Goal: Manage account settings

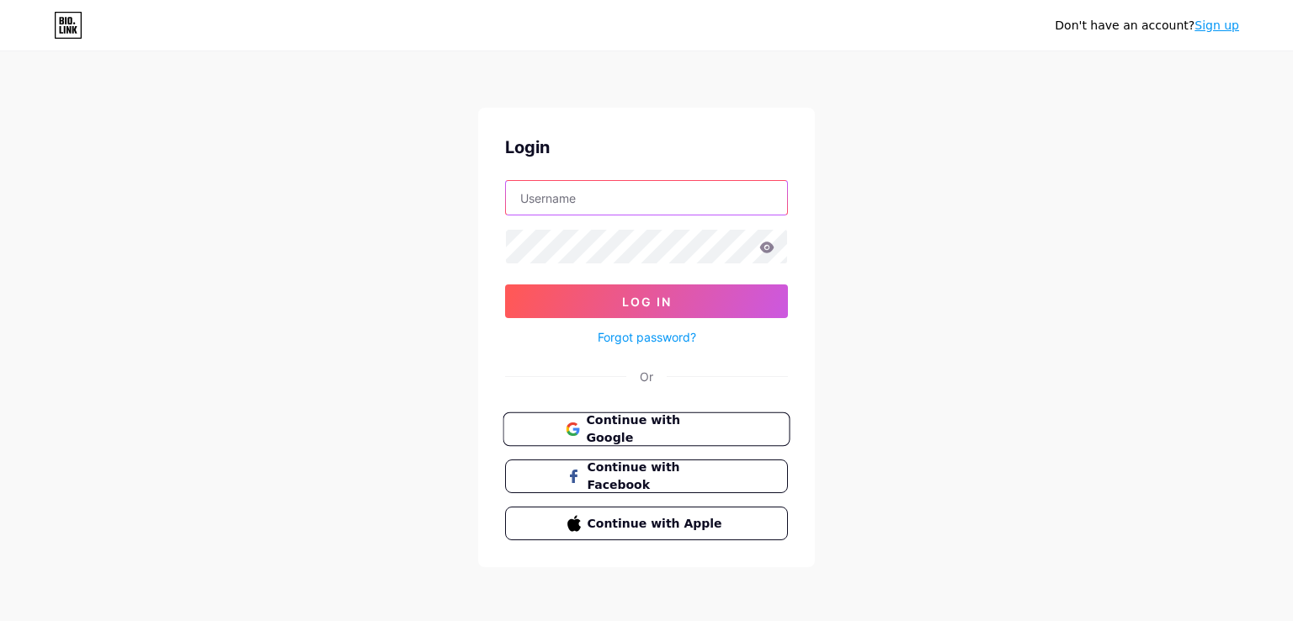
type input "[EMAIL_ADDRESS][DOMAIN_NAME]"
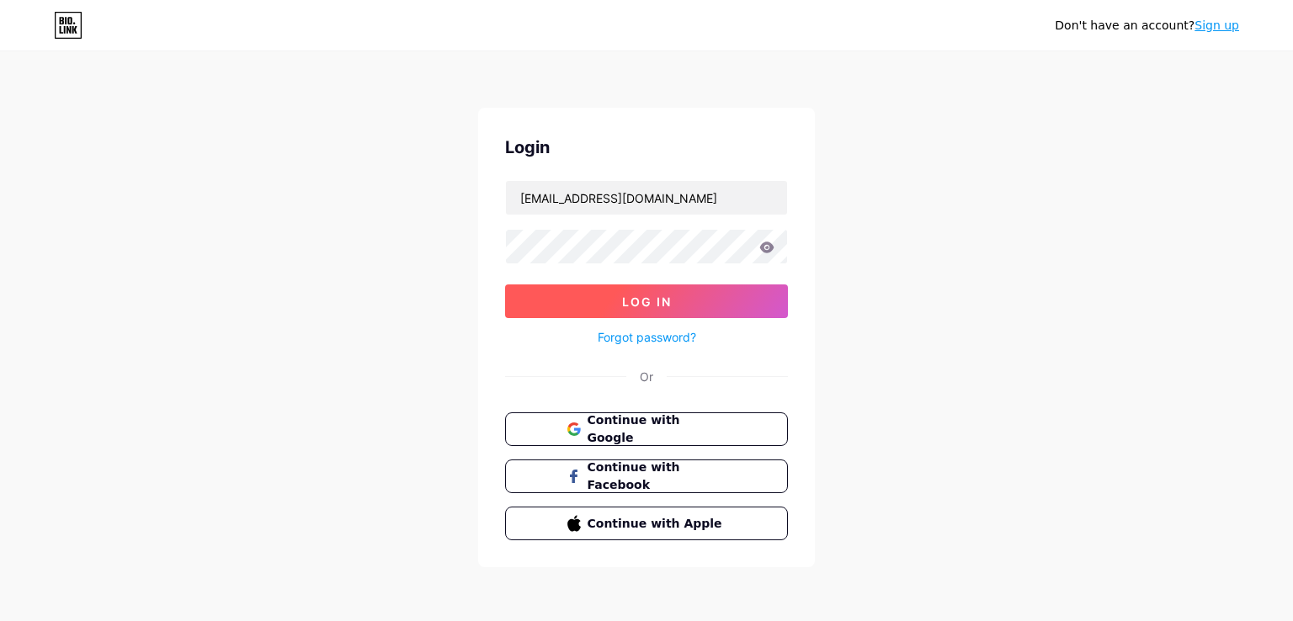
click at [640, 300] on span "Log In" at bounding box center [647, 302] width 50 height 14
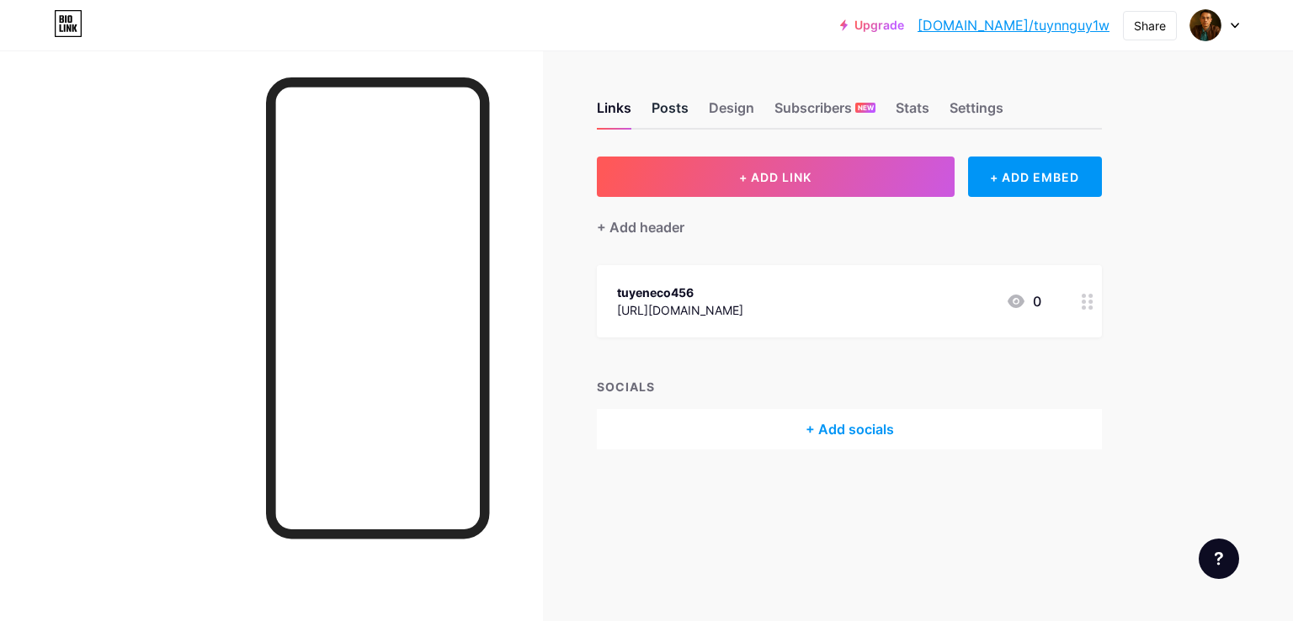
click at [667, 104] on div "Posts" at bounding box center [669, 113] width 37 height 30
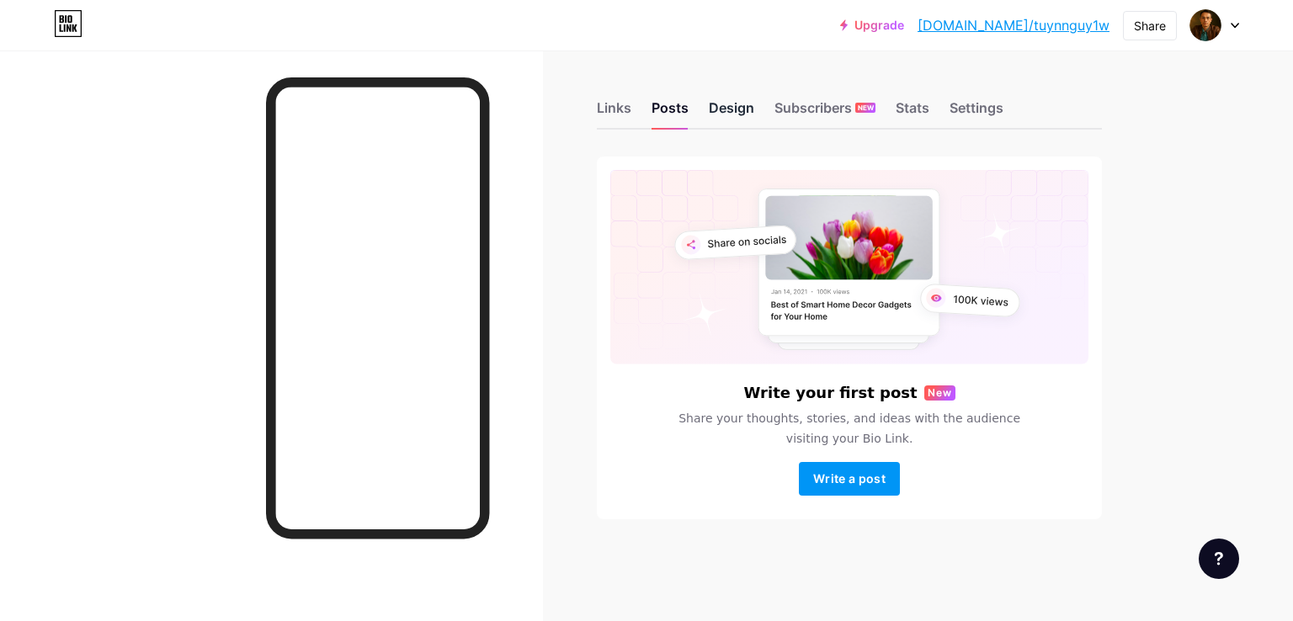
click at [731, 109] on div "Design" at bounding box center [731, 113] width 45 height 30
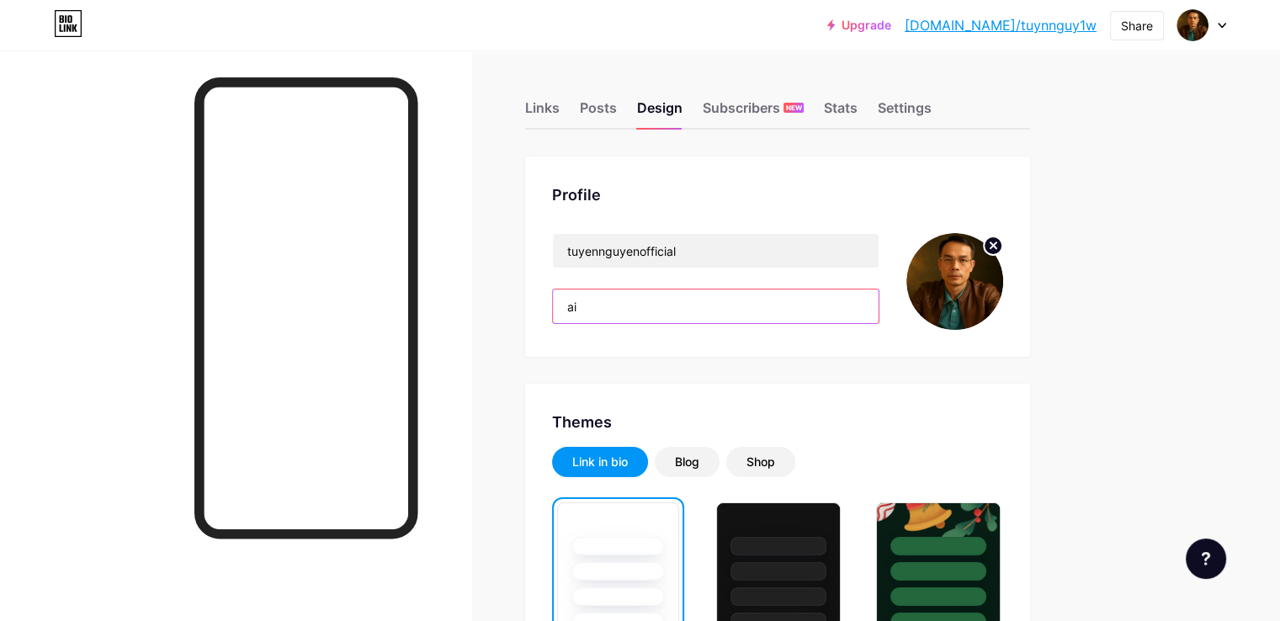
drag, startPoint x: 655, startPoint y: 308, endPoint x: 630, endPoint y: 308, distance: 24.4
click at [630, 308] on input "ai" at bounding box center [716, 307] width 326 height 34
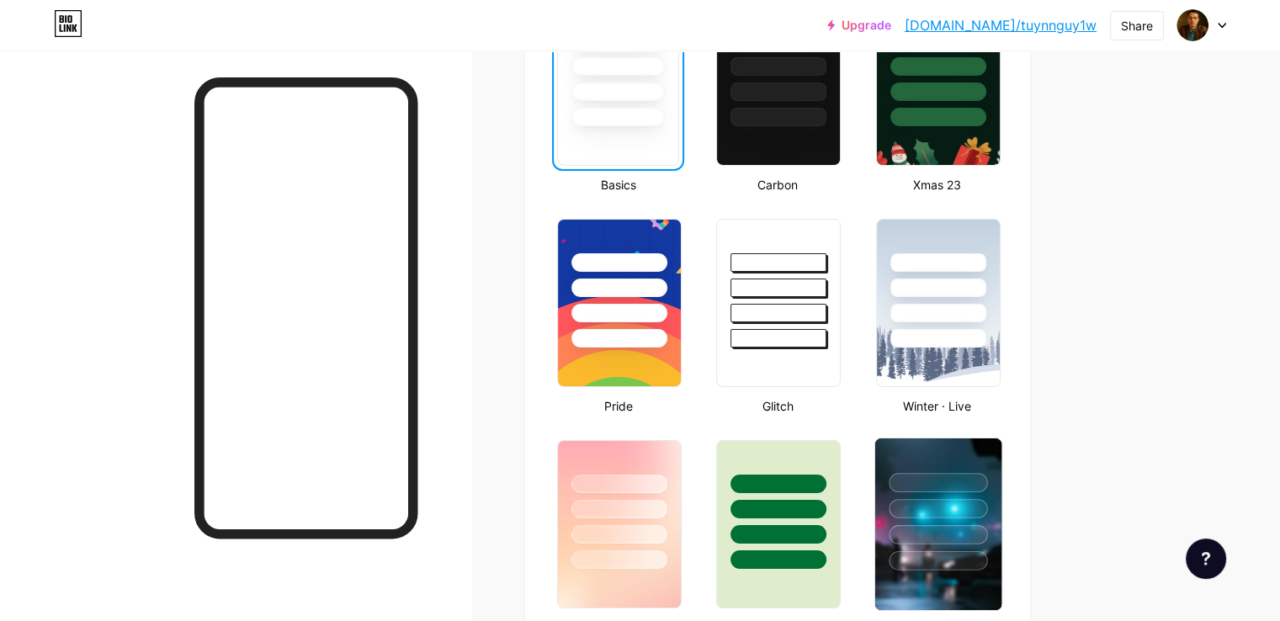
scroll to position [589, 0]
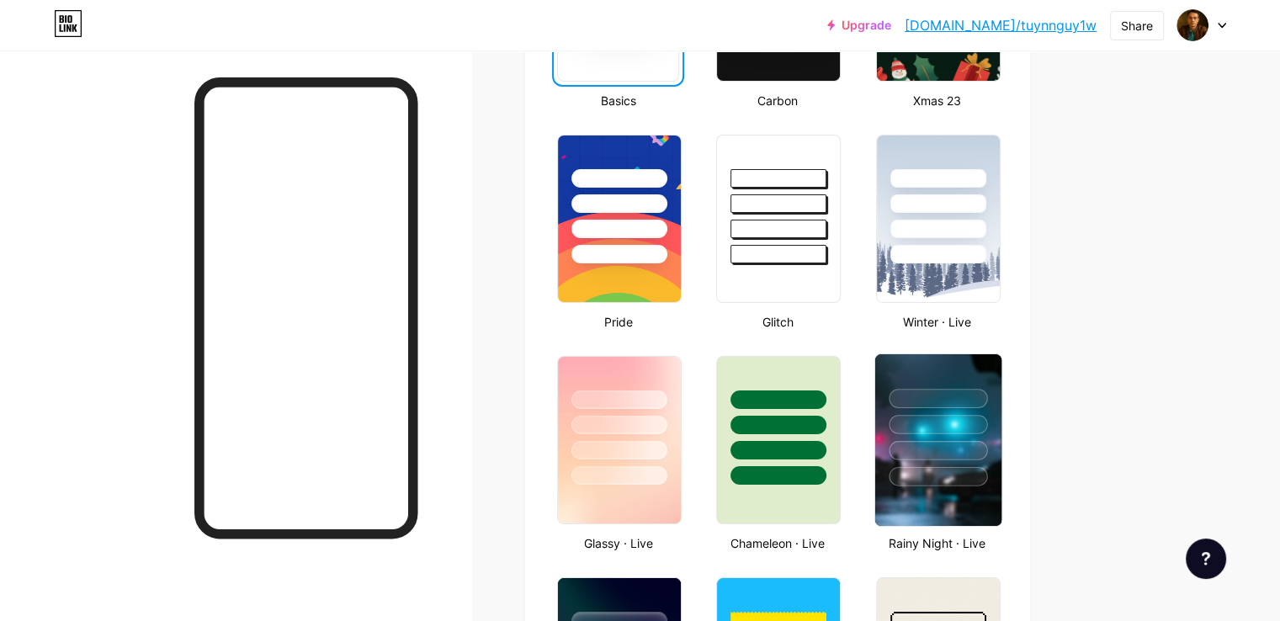
click at [987, 430] on div at bounding box center [938, 424] width 98 height 19
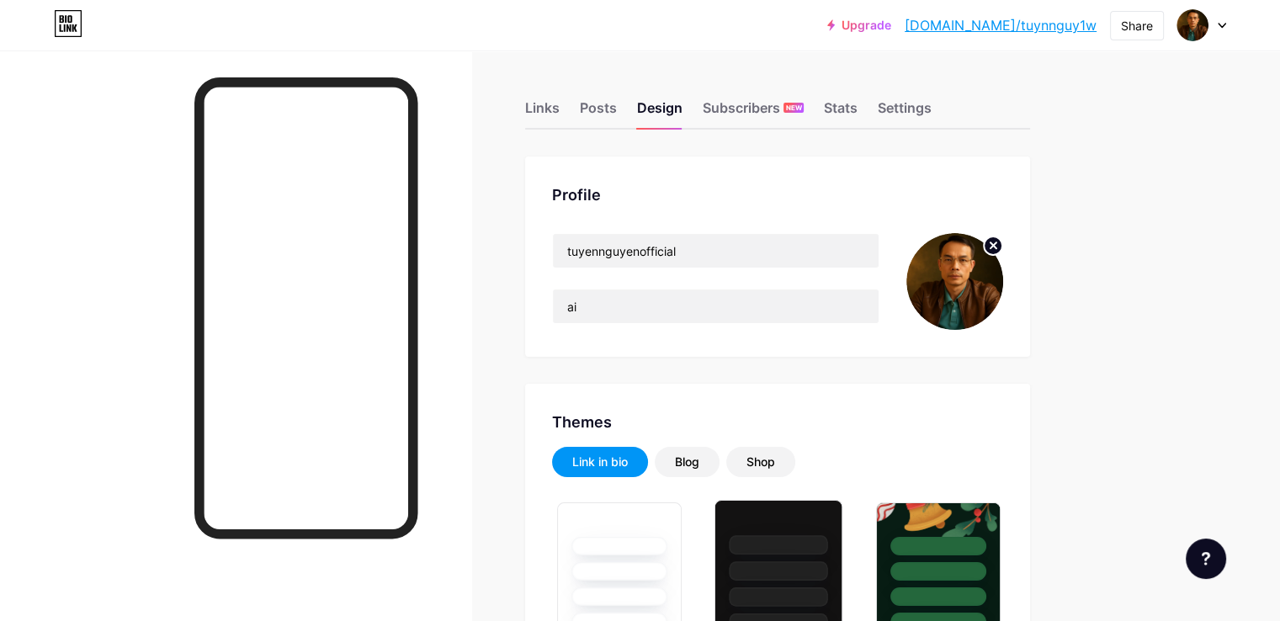
scroll to position [252, 0]
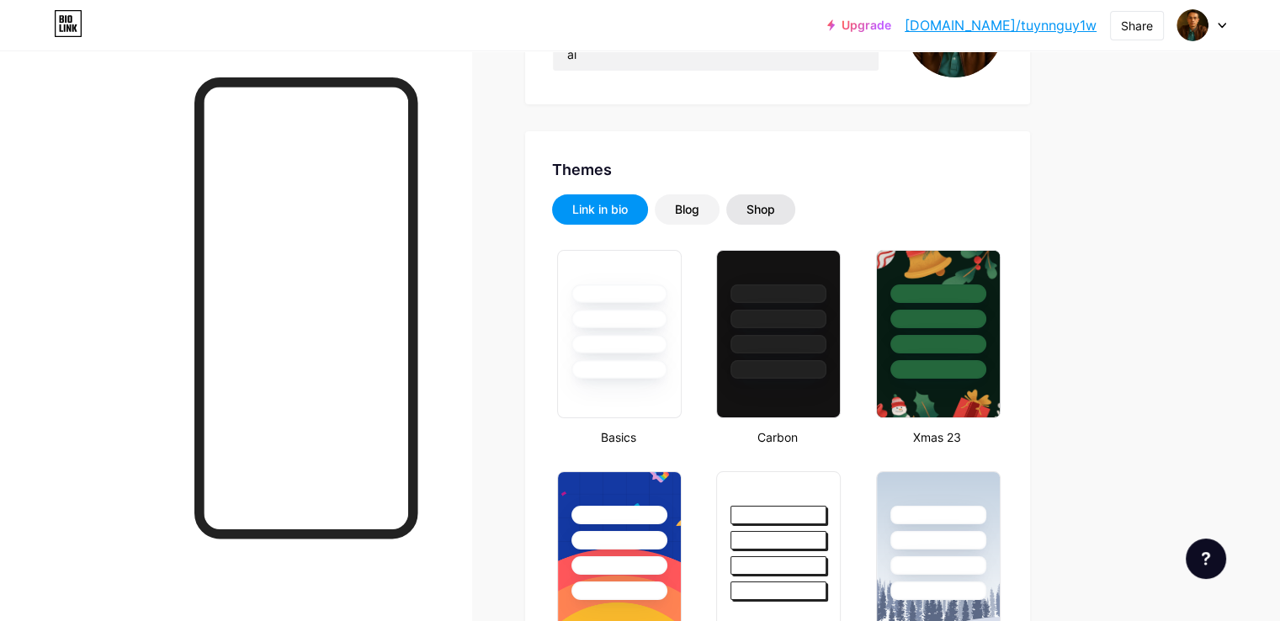
click at [775, 210] on div "Shop" at bounding box center [761, 209] width 29 height 17
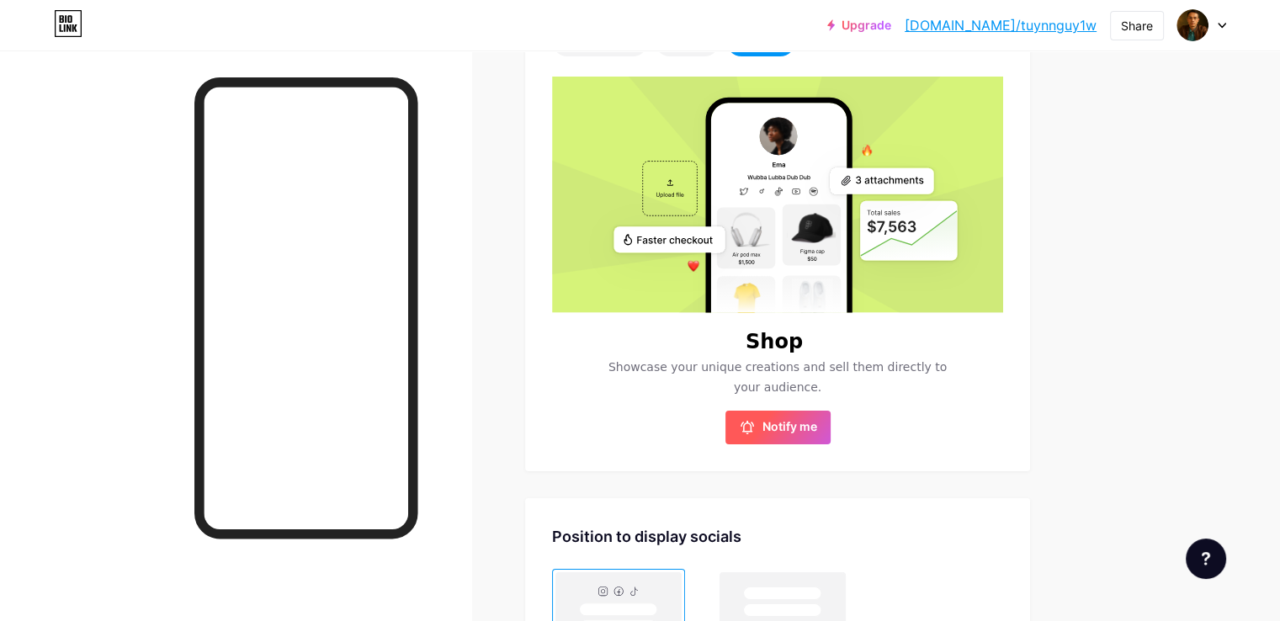
scroll to position [168, 0]
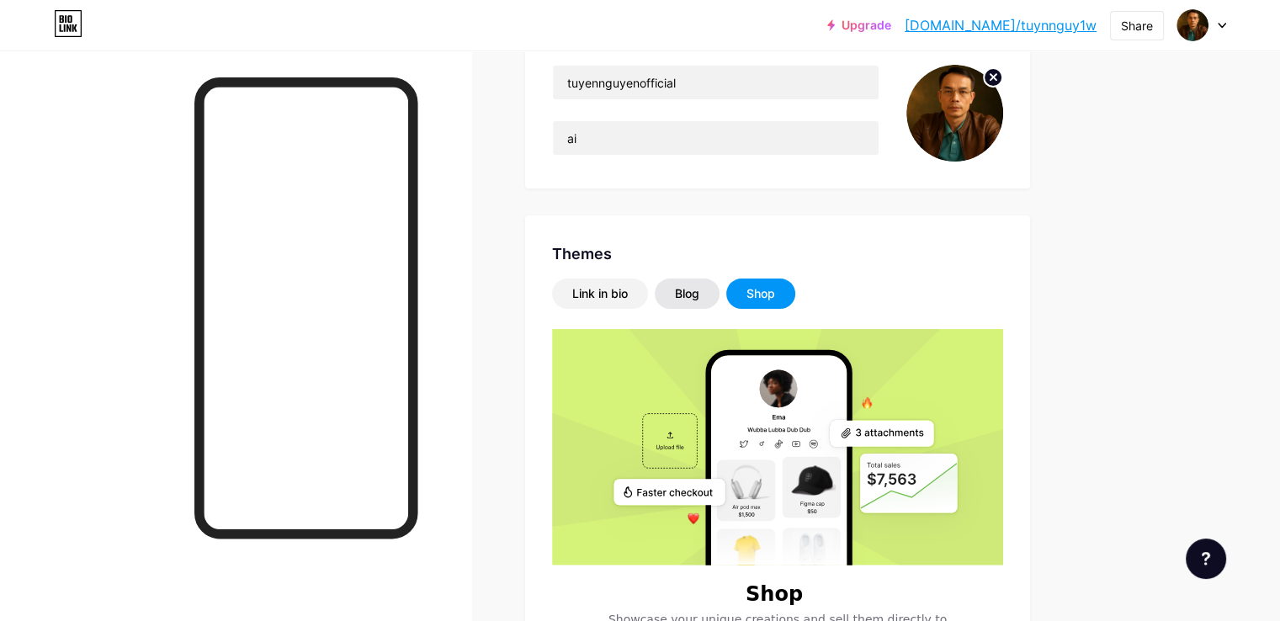
click at [699, 294] on div "Blog" at bounding box center [687, 293] width 24 height 17
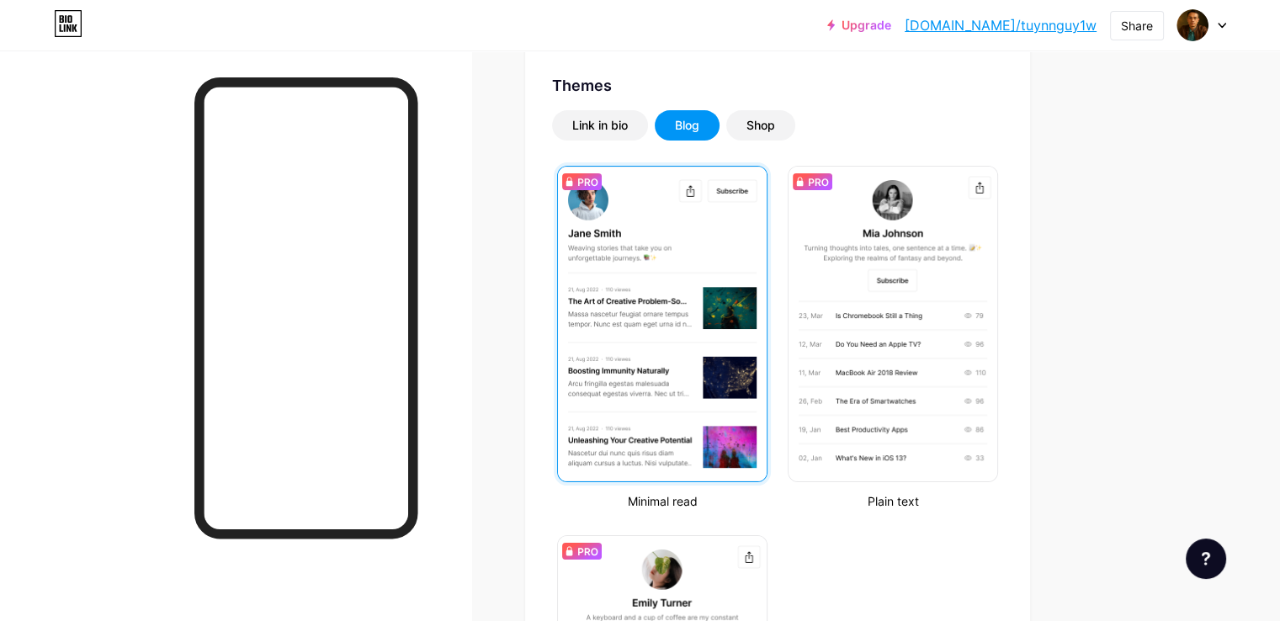
scroll to position [252, 0]
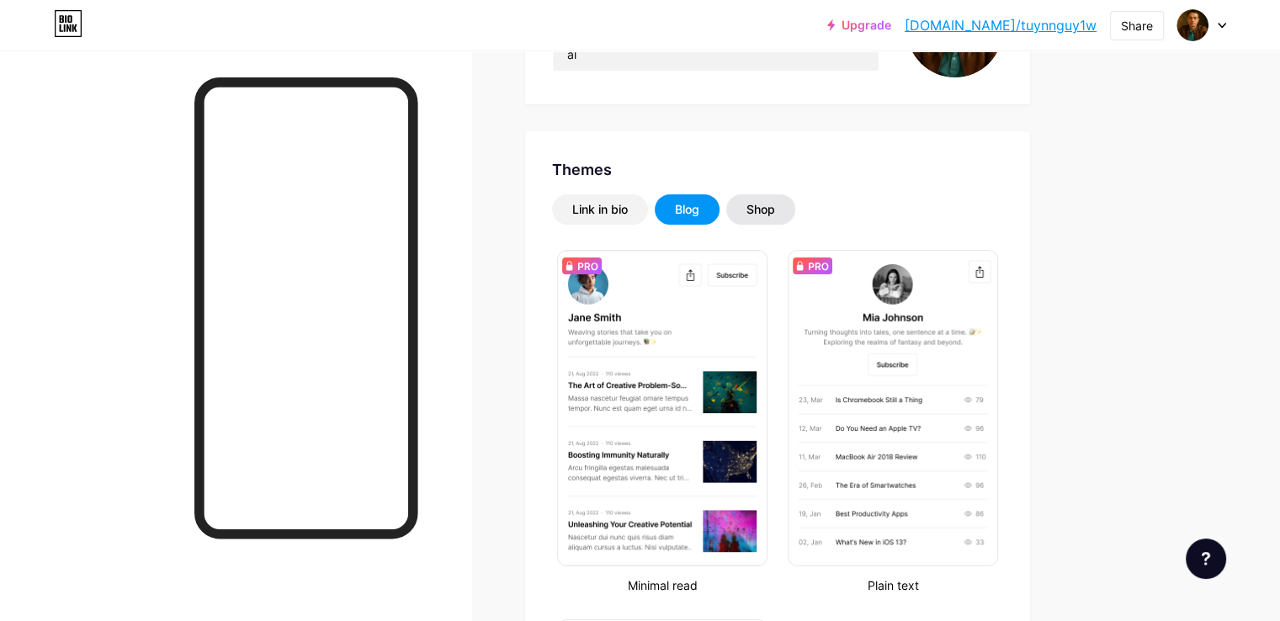
click at [775, 211] on div "Shop" at bounding box center [761, 209] width 29 height 17
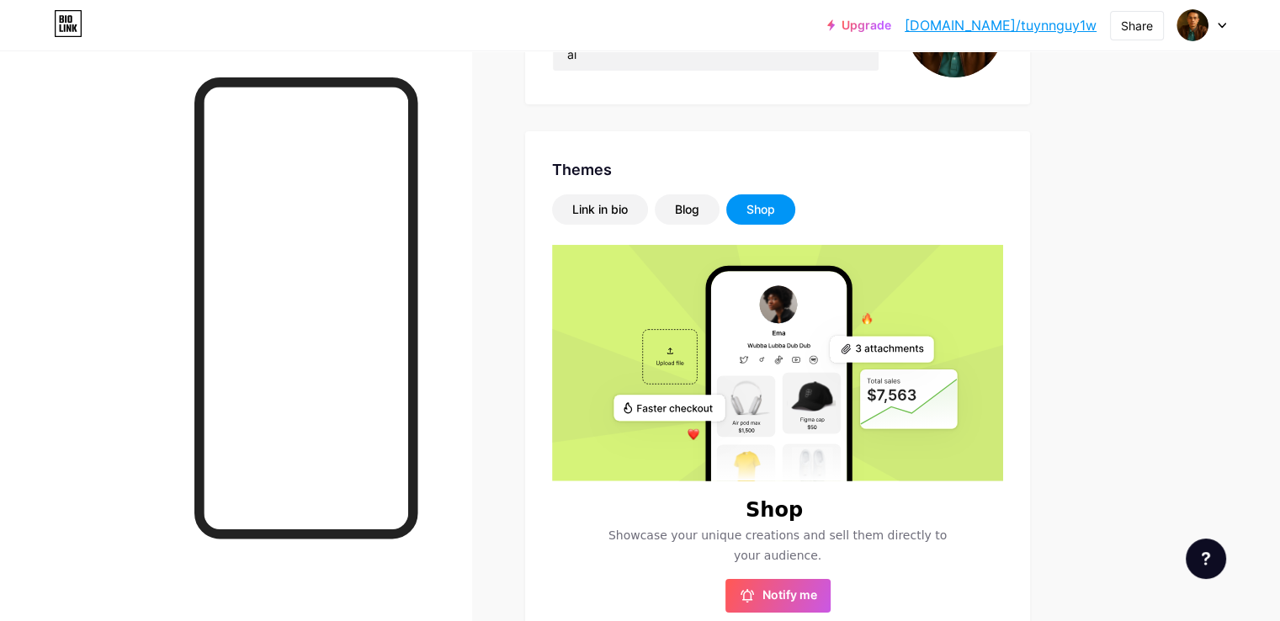
scroll to position [337, 0]
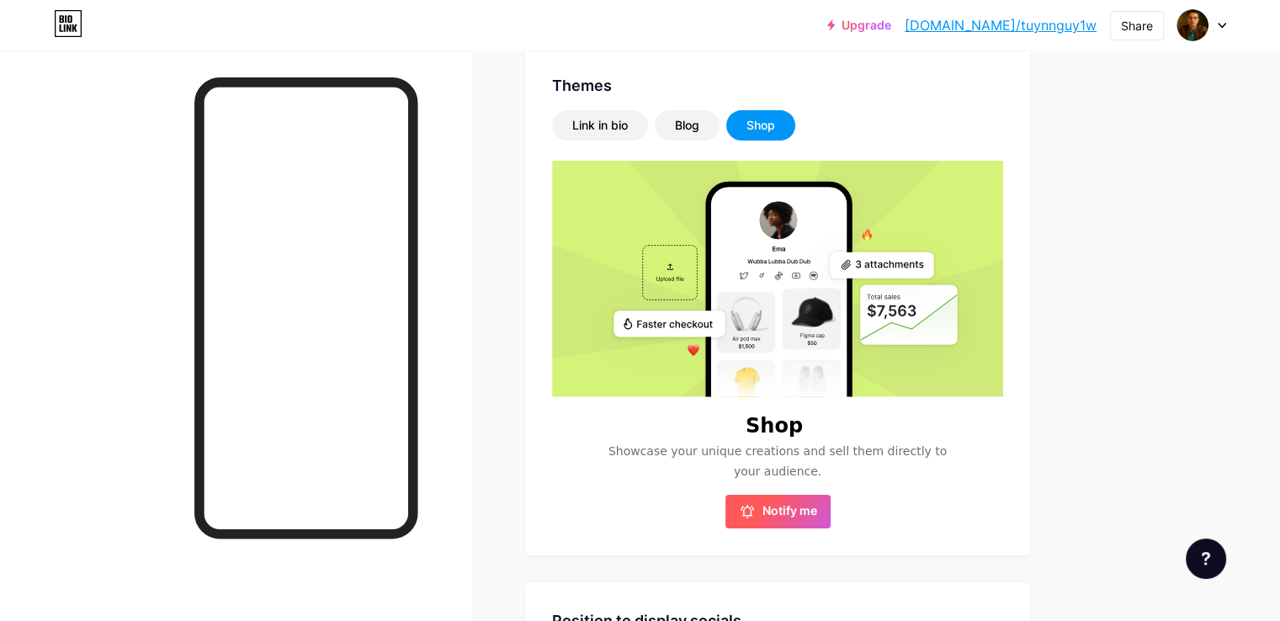
click at [817, 508] on span "Notify me" at bounding box center [790, 511] width 55 height 17
